Goal: Transaction & Acquisition: Purchase product/service

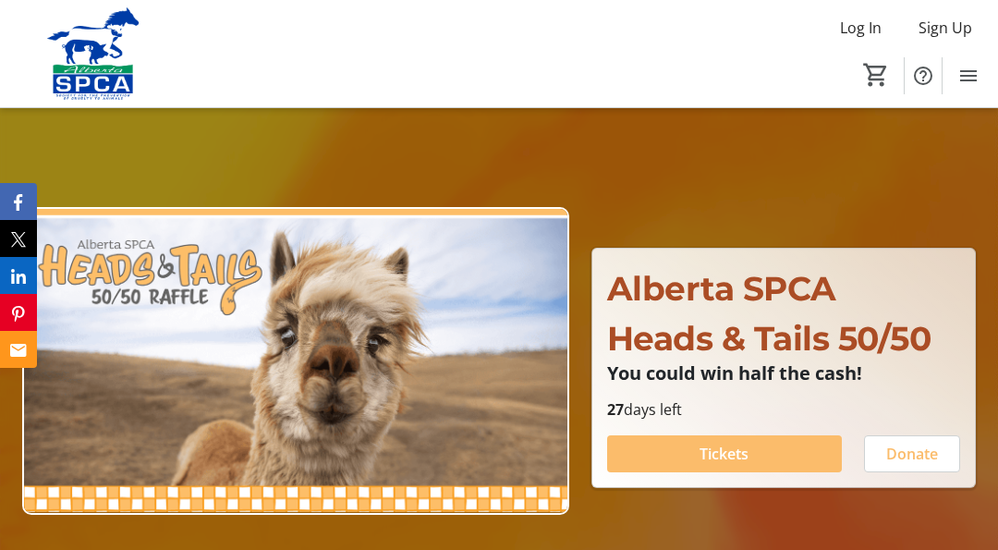
scroll to position [111, 0]
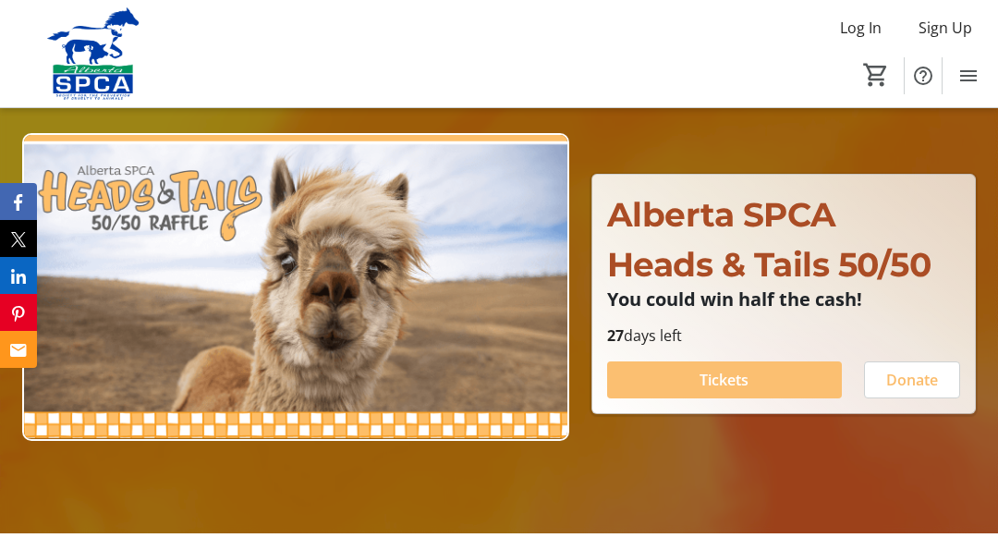
click at [713, 380] on span "Tickets" at bounding box center [724, 380] width 49 height 22
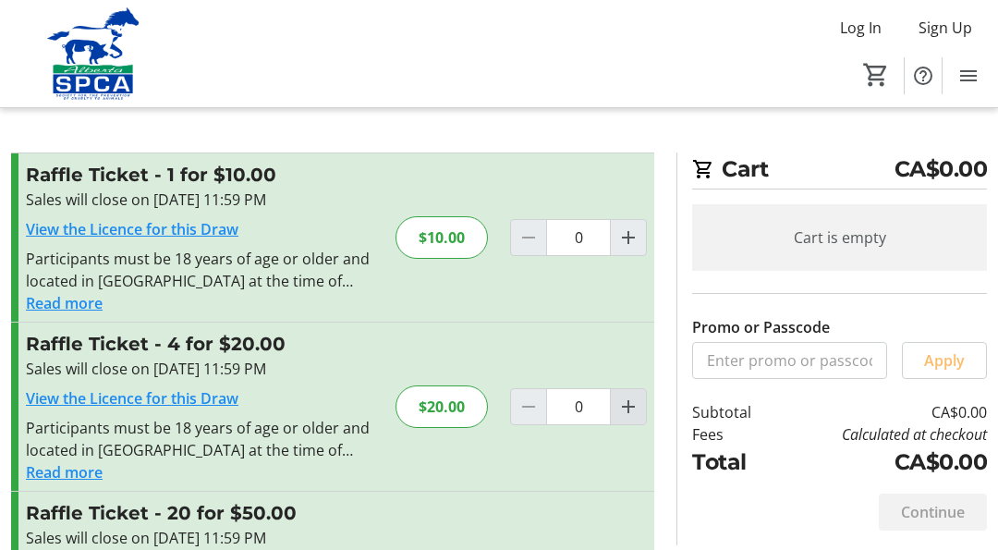
click at [623, 406] on mat-icon "Increment by one" at bounding box center [628, 407] width 22 height 22
type input "1"
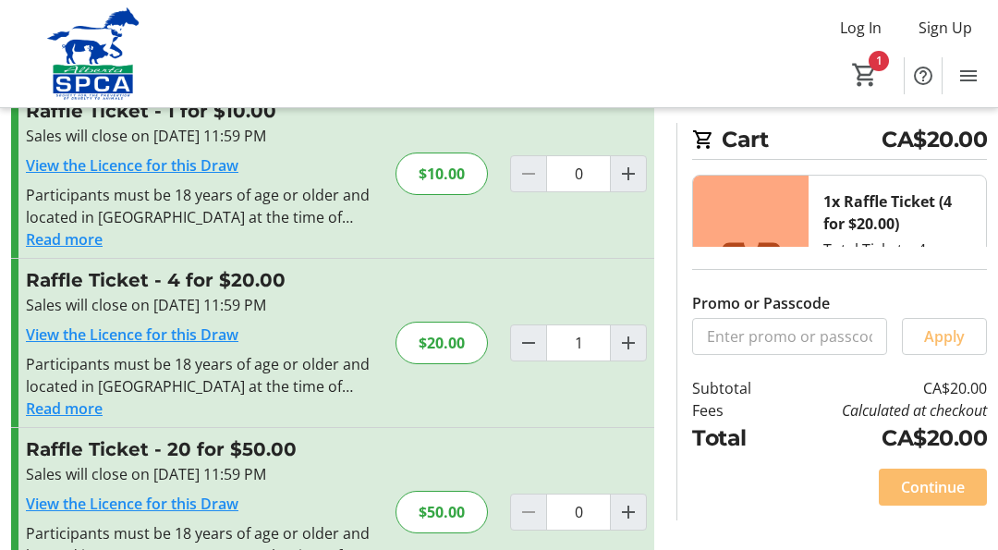
scroll to position [55, 0]
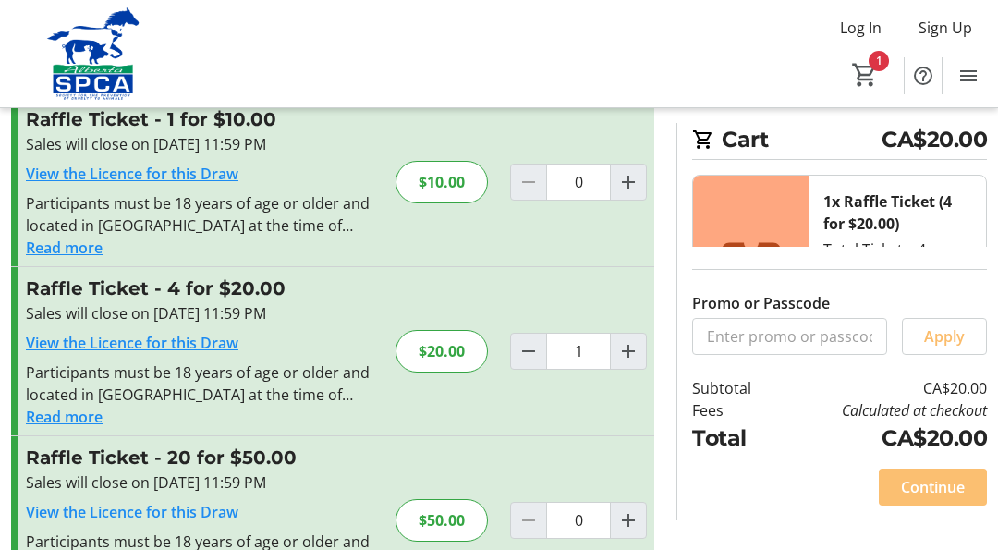
click at [917, 493] on span "Continue" at bounding box center [933, 487] width 64 height 22
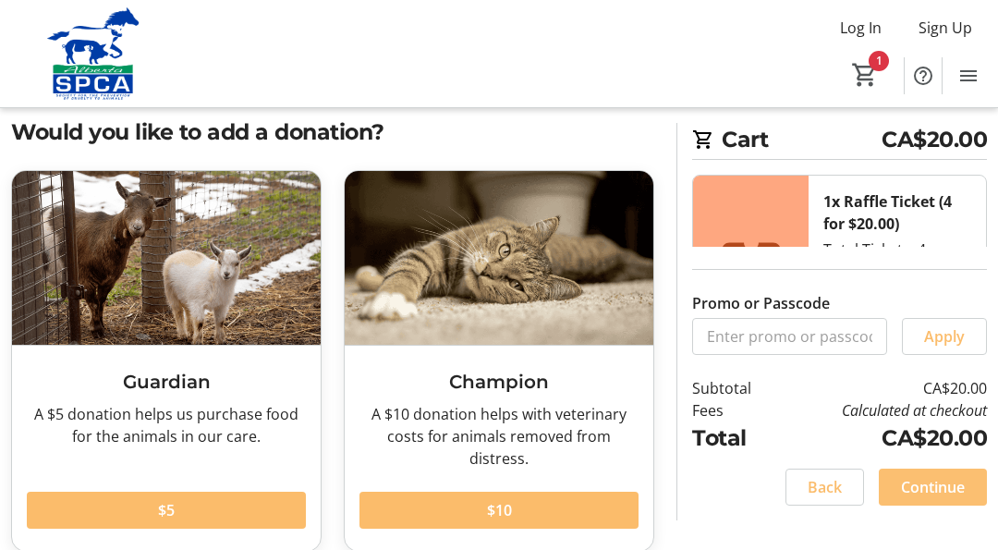
scroll to position [74, 0]
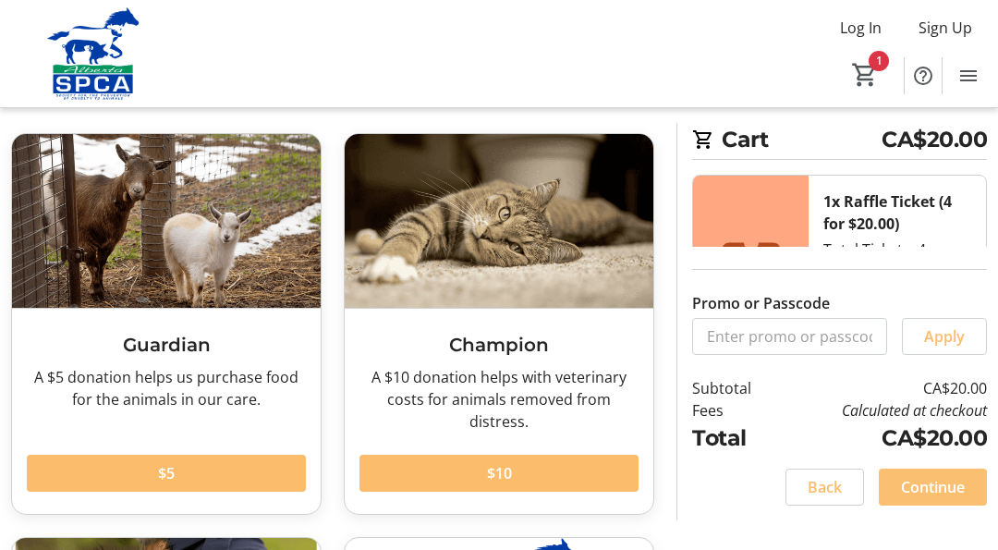
click at [951, 492] on span "Continue" at bounding box center [933, 487] width 64 height 22
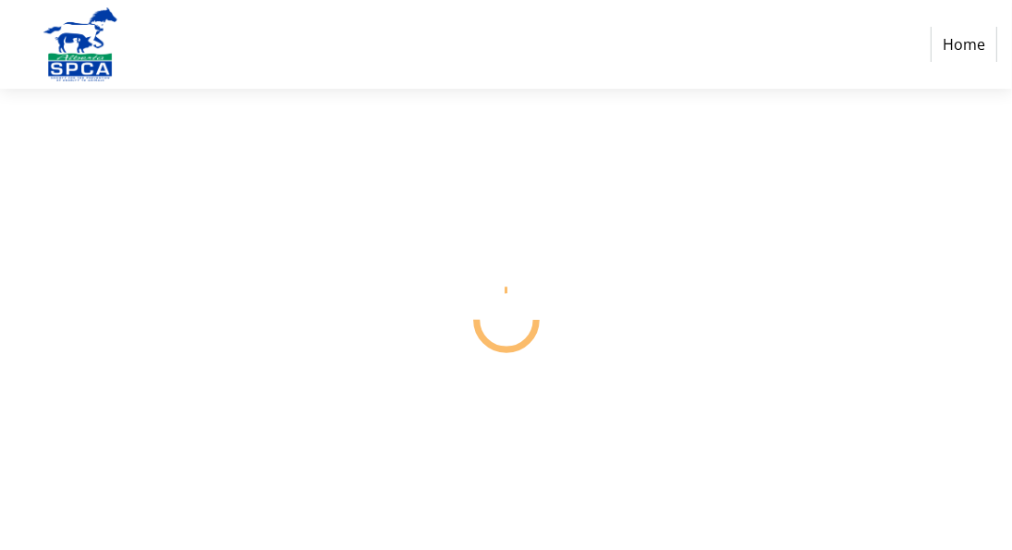
select select "CA"
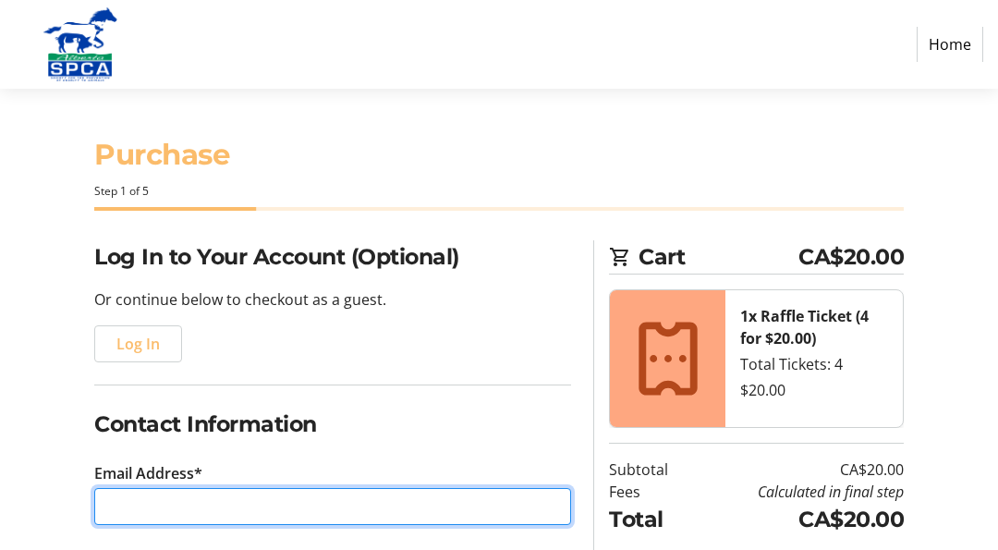
click at [170, 502] on input "Email Address*" at bounding box center [332, 506] width 477 height 37
type input "[EMAIL_ADDRESS][DOMAIN_NAME]"
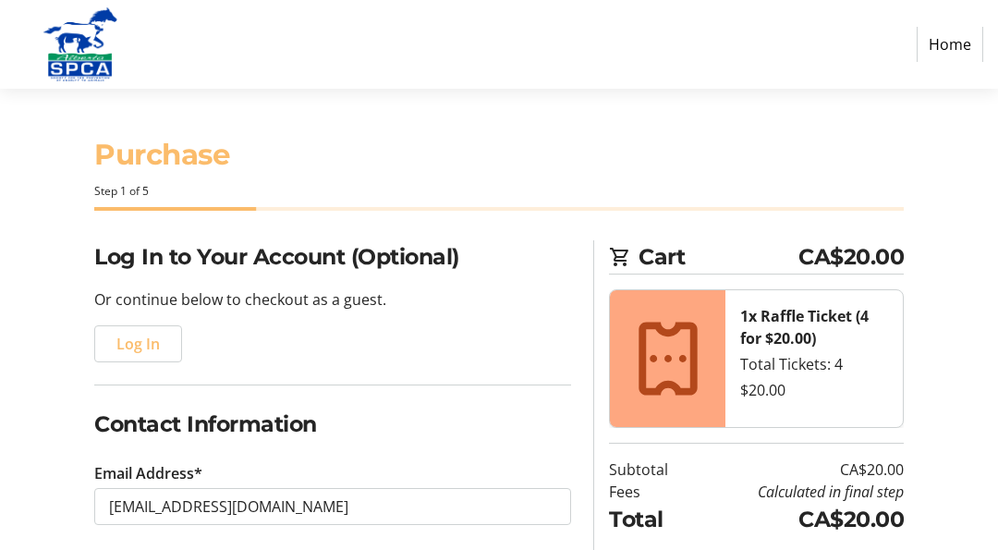
type input "Jackueline"
type input "Eden"
type input "[PHONE_NUMBER]"
type input "[STREET_ADDRESS]"
type input "[GEOGRAPHIC_DATA]"
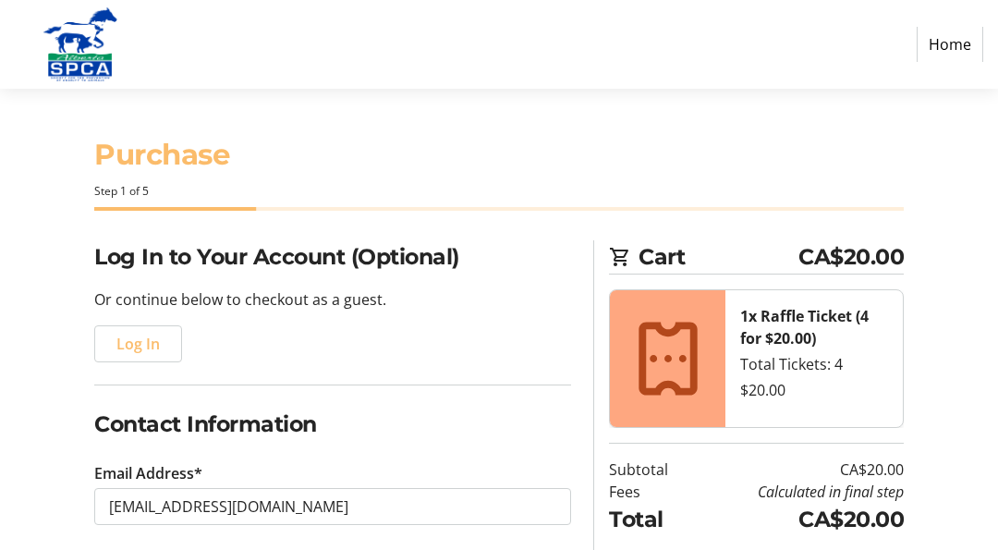
type input "[GEOGRAPHIC_DATA]"
select select "AB"
type input "T2S 0S1"
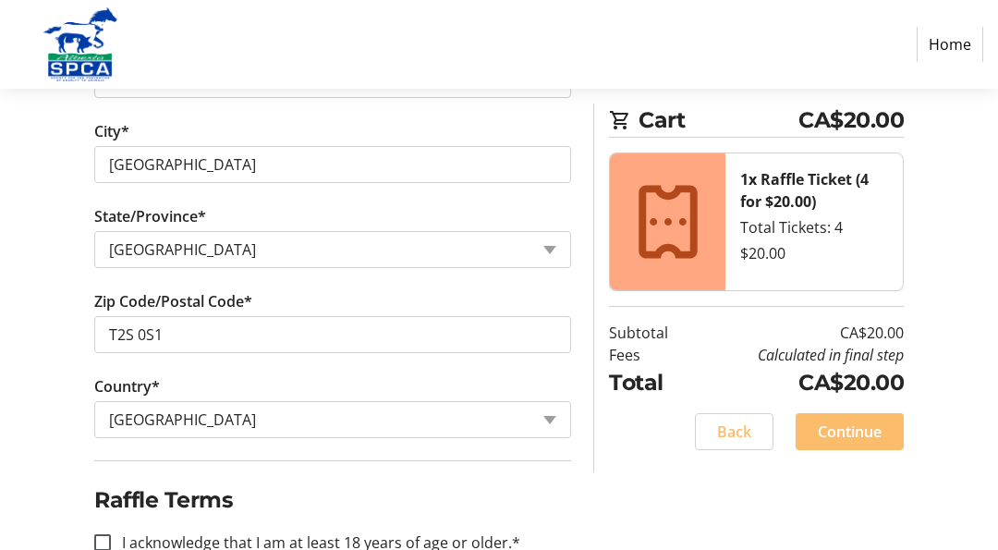
scroll to position [869, 0]
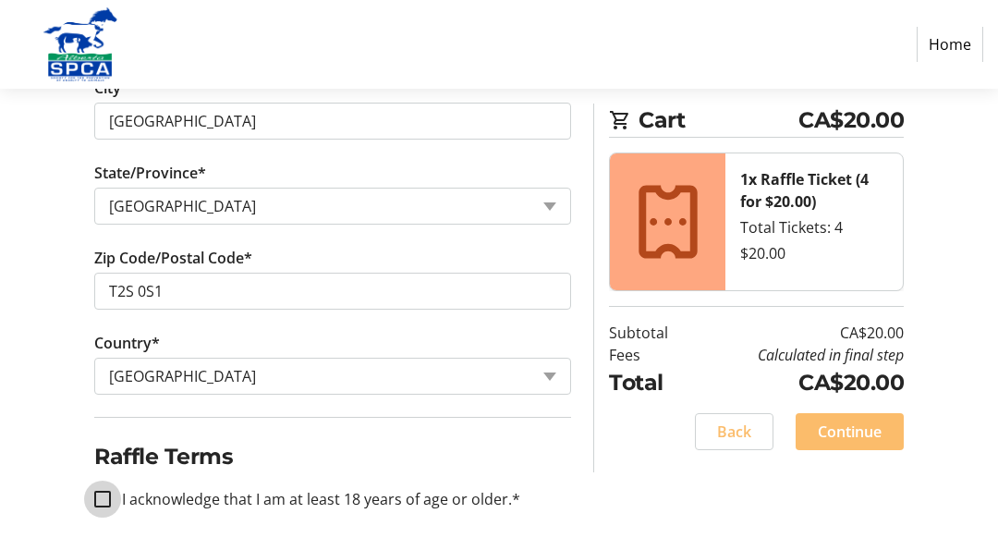
click at [94, 503] on input "I acknowledge that I am at least 18 years of age or older.*" at bounding box center [102, 499] width 17 height 17
checkbox input "true"
click at [845, 440] on span "Continue" at bounding box center [850, 431] width 64 height 22
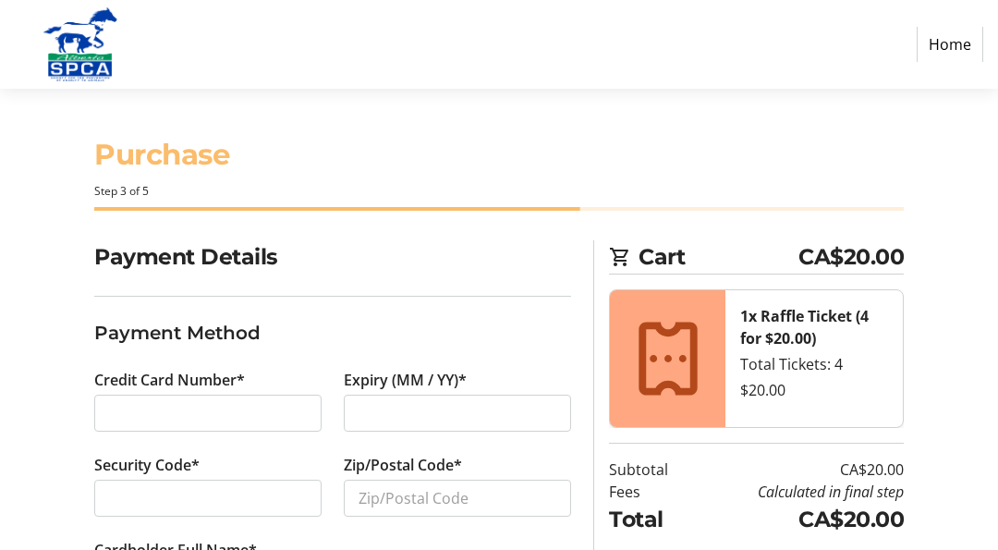
click at [489, 427] on div at bounding box center [457, 413] width 227 height 37
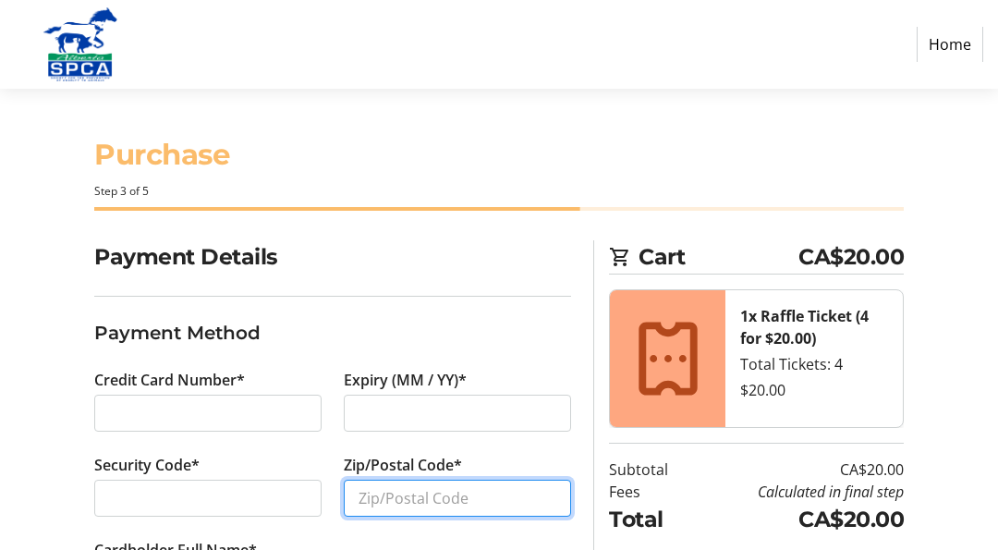
click at [426, 505] on input "Zip/Postal Code*" at bounding box center [457, 498] width 227 height 37
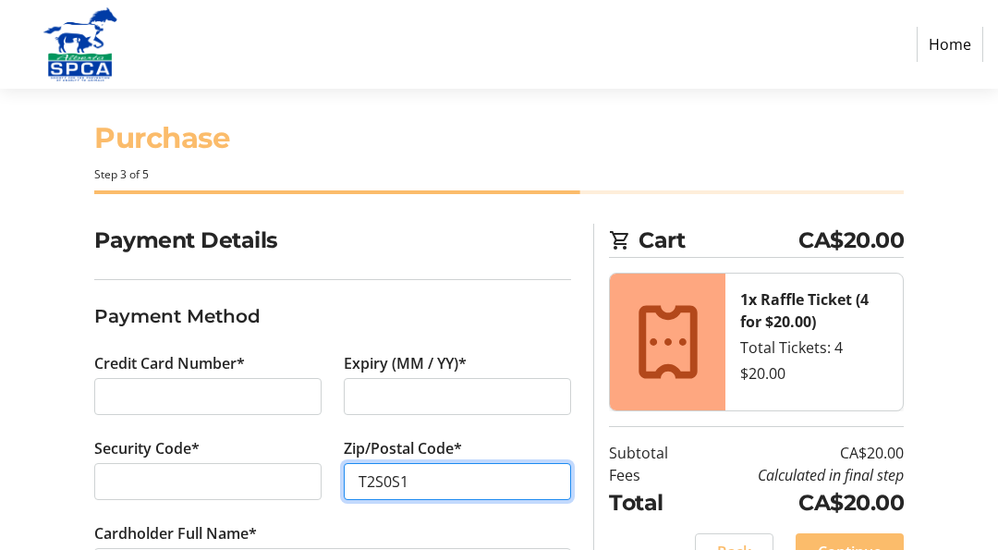
scroll to position [94, 0]
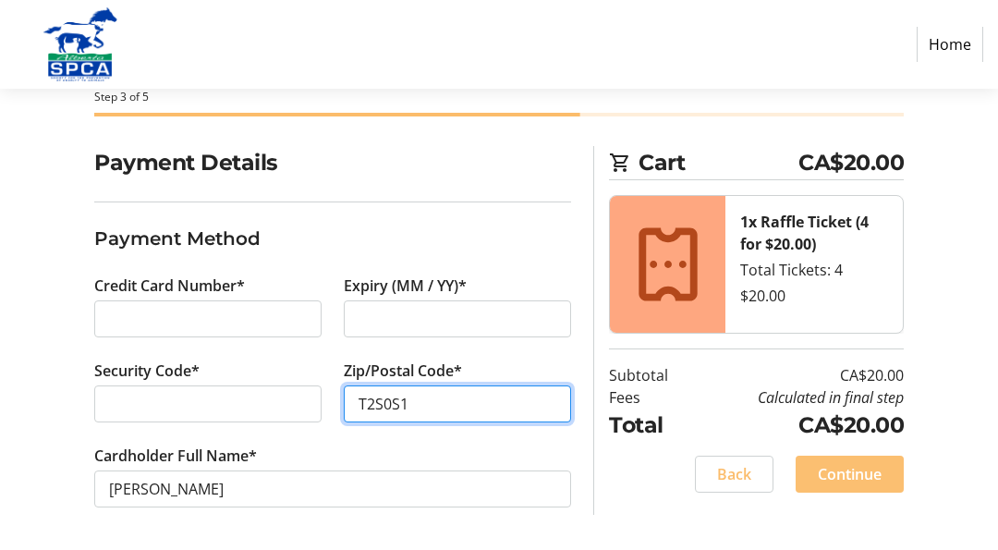
type input "T2S0S1"
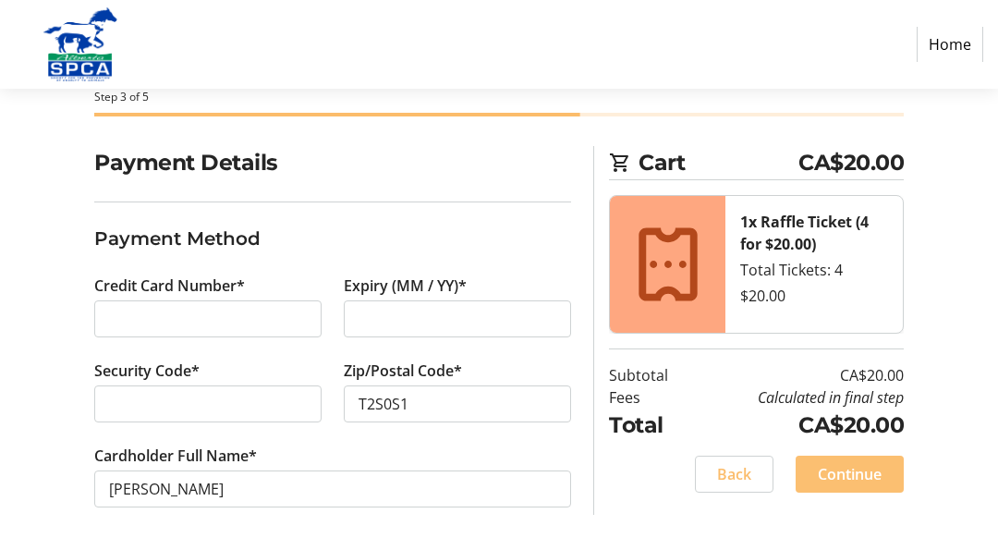
click at [854, 483] on span "Continue" at bounding box center [850, 474] width 64 height 22
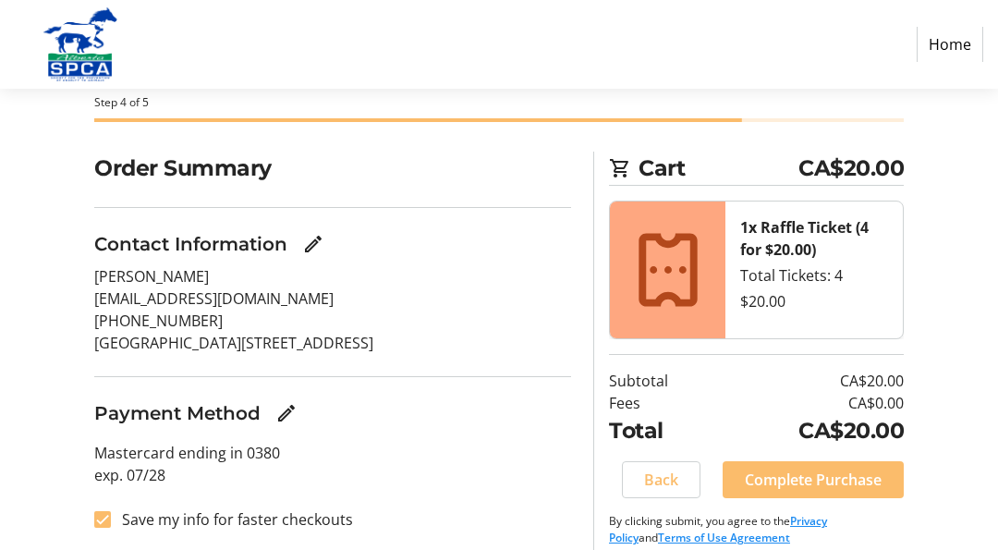
scroll to position [106, 0]
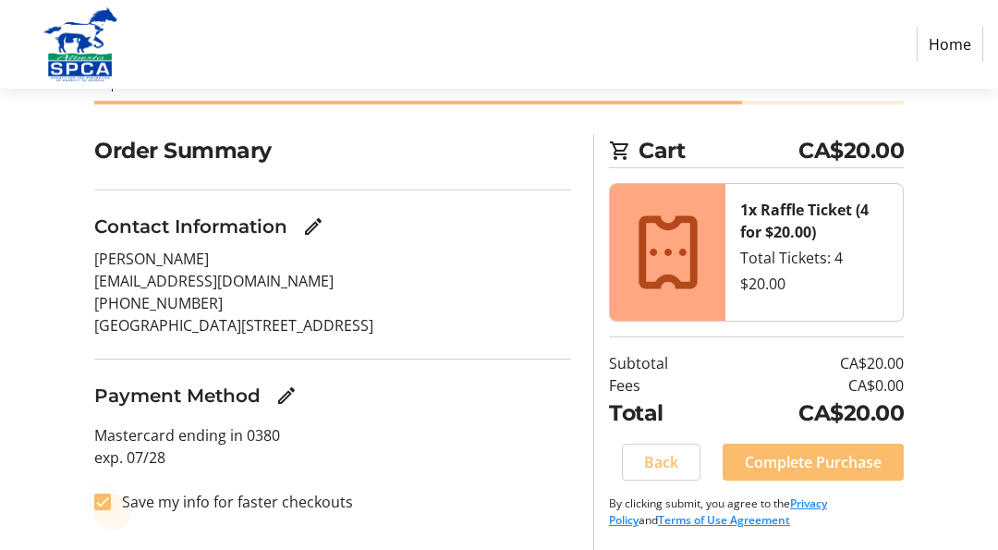
click at [100, 511] on div at bounding box center [102, 502] width 44 height 44
checkbox input "false"
click at [863, 476] on span at bounding box center [813, 462] width 181 height 44
